Goal: Task Accomplishment & Management: Manage account settings

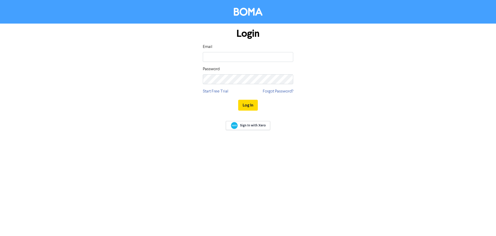
type input "[EMAIL_ADDRESS][DOMAIN_NAME]"
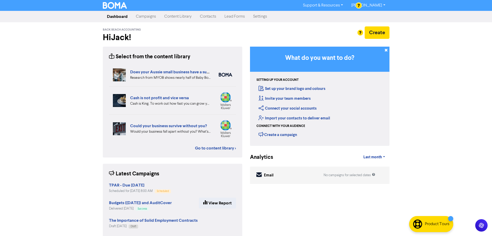
click at [209, 17] on link "Contacts" at bounding box center [208, 16] width 25 height 10
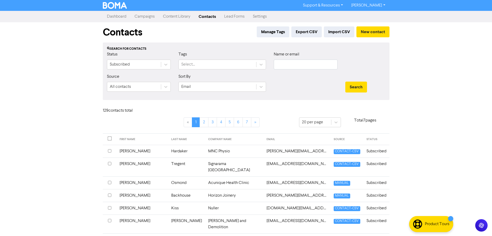
click at [128, 140] on th "FIRST NAME" at bounding box center [143, 138] width 52 height 11
click at [303, 34] on button "Export CSV" at bounding box center [307, 31] width 31 height 11
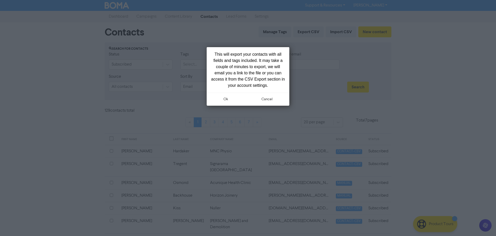
click at [473, 94] on div at bounding box center [248, 118] width 496 height 236
click at [225, 100] on button "ok" at bounding box center [226, 99] width 38 height 13
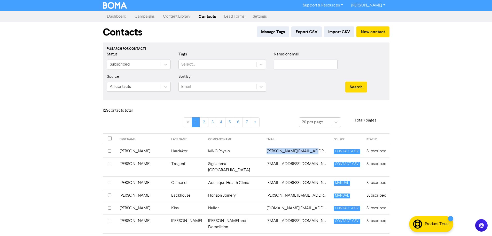
drag, startPoint x: 306, startPoint y: 153, endPoint x: 258, endPoint y: 154, distance: 47.8
click at [264, 154] on td "[PERSON_NAME][EMAIL_ADDRESS][DOMAIN_NAME]" at bounding box center [297, 151] width 67 height 13
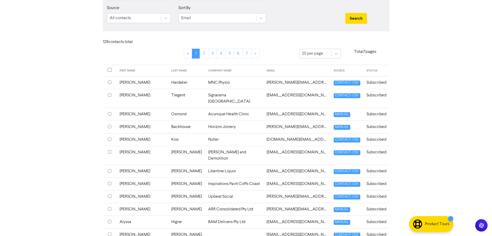
scroll to position [78, 0]
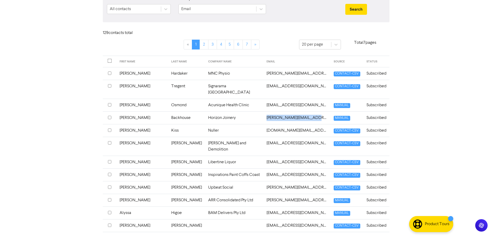
drag, startPoint x: 304, startPoint y: 111, endPoint x: 259, endPoint y: 113, distance: 45.1
click at [264, 113] on td "[PERSON_NAME][EMAIL_ADDRESS][DOMAIN_NAME]" at bounding box center [297, 117] width 67 height 13
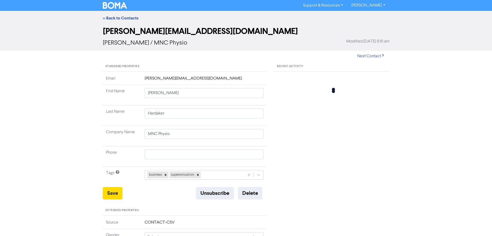
type input "[PERSON_NAME]"
type input "Backhouse"
type input "Horizon Joinery"
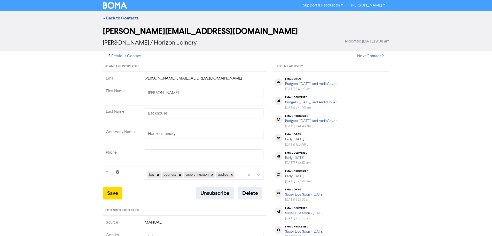
click at [155, 77] on td "[PERSON_NAME][EMAIL_ADDRESS][DOMAIN_NAME]" at bounding box center [204, 80] width 125 height 10
copy td "[PERSON_NAME][EMAIL_ADDRESS][DOMAIN_NAME]"
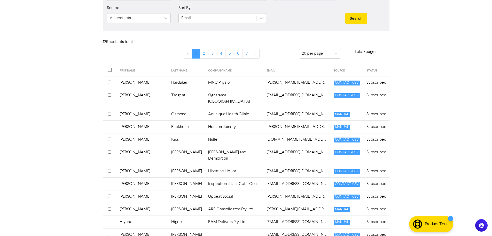
scroll to position [78, 0]
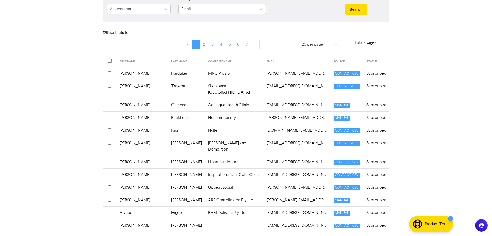
click at [282, 136] on td "[EMAIL_ADDRESS][DOMAIN_NAME]" at bounding box center [297, 145] width 67 height 19
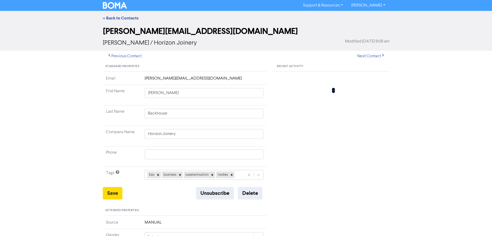
type input "[PERSON_NAME]"
type input "[PERSON_NAME] and Demolition"
type input "412848142"
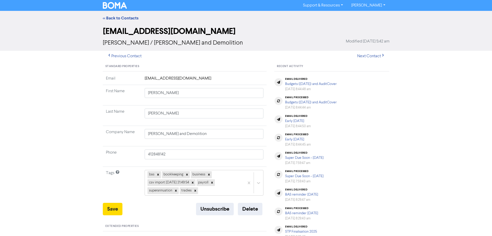
click at [193, 80] on td "[EMAIL_ADDRESS][DOMAIN_NAME]" at bounding box center [204, 80] width 125 height 10
click at [192, 80] on td "[EMAIL_ADDRESS][DOMAIN_NAME]" at bounding box center [204, 80] width 125 height 10
copy td "[EMAIL_ADDRESS][DOMAIN_NAME]"
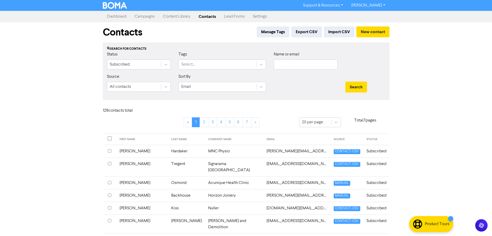
click at [58, 157] on div "Support & Resources Video Tutorials FAQ & Guides Marketing Education [PERSON_NA…" at bounding box center [246, 118] width 492 height 236
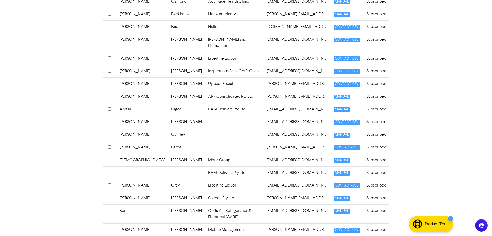
scroll to position [183, 0]
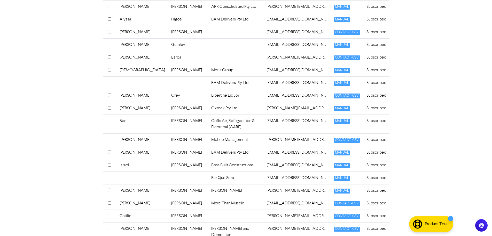
scroll to position [286, 0]
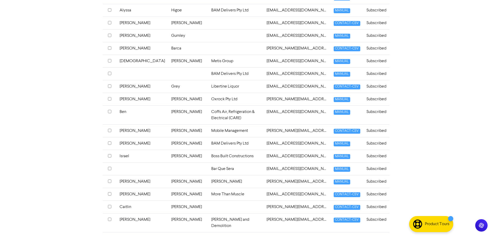
click at [289, 149] on td "[EMAIL_ADDRESS][DOMAIN_NAME]" at bounding box center [297, 155] width 67 height 13
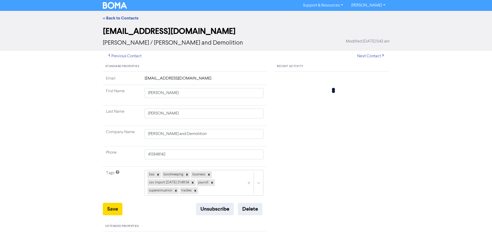
type input "Israel"
type input "[PERSON_NAME]"
type input "Boss Built Constructions"
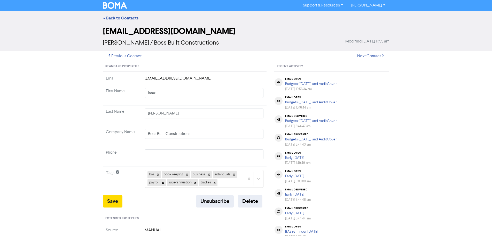
click at [211, 80] on td "[EMAIL_ADDRESS][DOMAIN_NAME]" at bounding box center [204, 80] width 125 height 10
click at [199, 80] on td "[EMAIL_ADDRESS][DOMAIN_NAME]" at bounding box center [204, 80] width 125 height 10
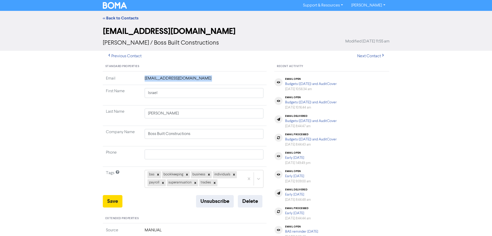
copy td "[EMAIL_ADDRESS][DOMAIN_NAME]"
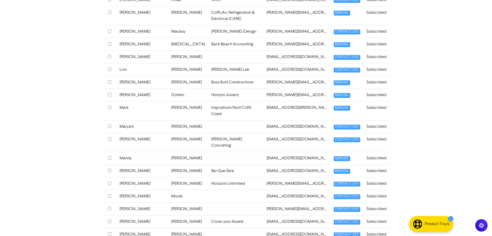
scroll to position [1196, 0]
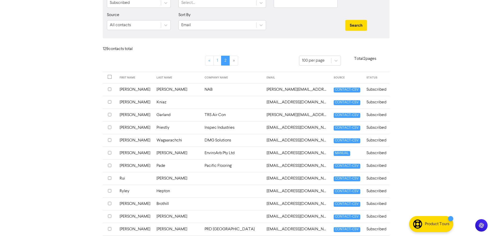
scroll to position [0, 0]
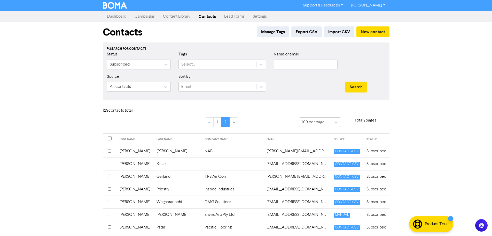
click at [145, 16] on link "Campaigns" at bounding box center [145, 16] width 28 height 10
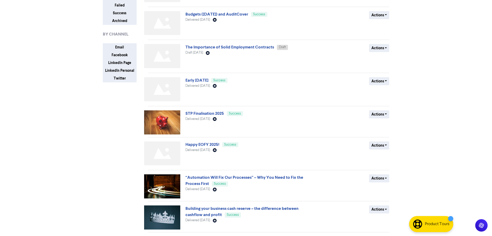
scroll to position [129, 0]
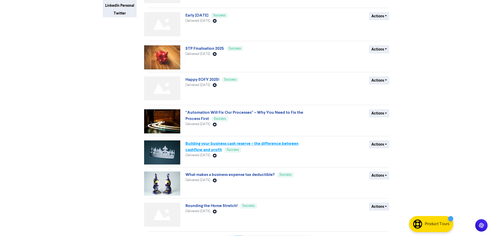
click at [206, 144] on link "Building your business cash reserve – the difference between cashflow and profit" at bounding box center [242, 146] width 113 height 11
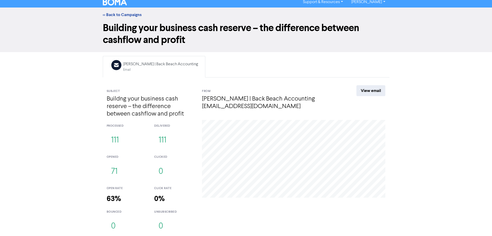
scroll to position [4, 0]
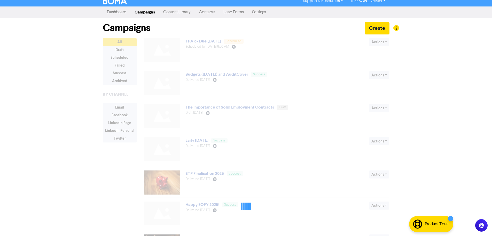
scroll to position [129, 0]
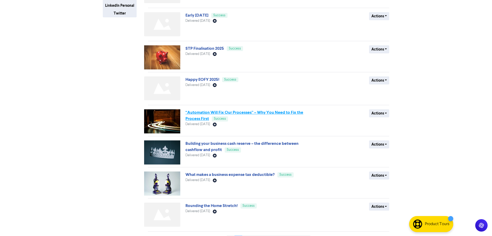
click at [238, 112] on link "“Automation Will Fix Our Processes” – Why You Need to Fix the Process First" at bounding box center [245, 115] width 118 height 11
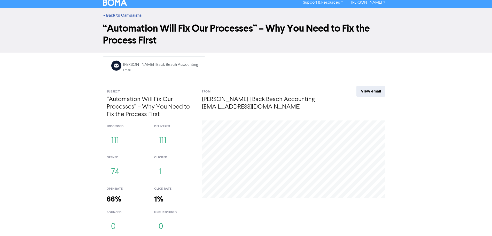
scroll to position [4, 0]
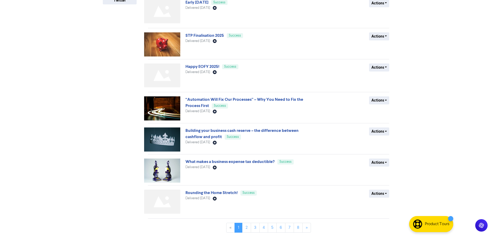
scroll to position [143, 0]
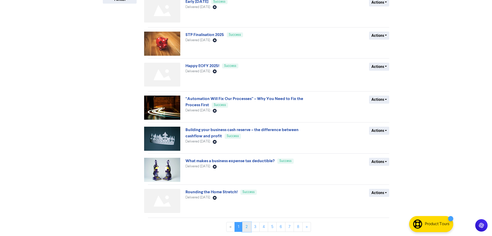
click at [249, 226] on link "2" at bounding box center [246, 227] width 9 height 10
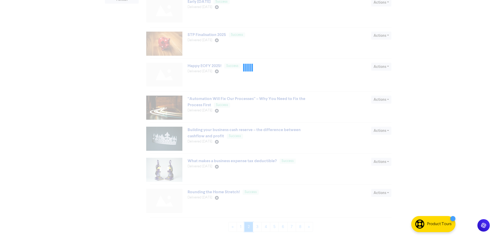
scroll to position [0, 0]
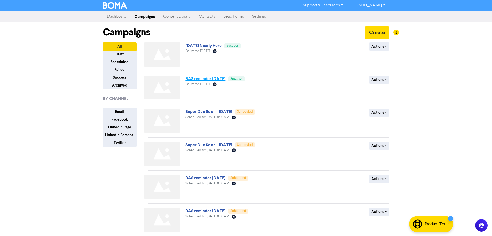
click at [215, 78] on link "BAS reminder [DATE]" at bounding box center [206, 78] width 40 height 5
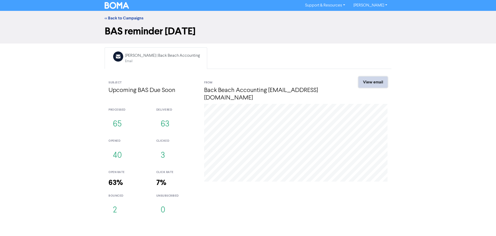
click at [376, 81] on link "View email" at bounding box center [373, 82] width 29 height 11
